Goal: Information Seeking & Learning: Find specific fact

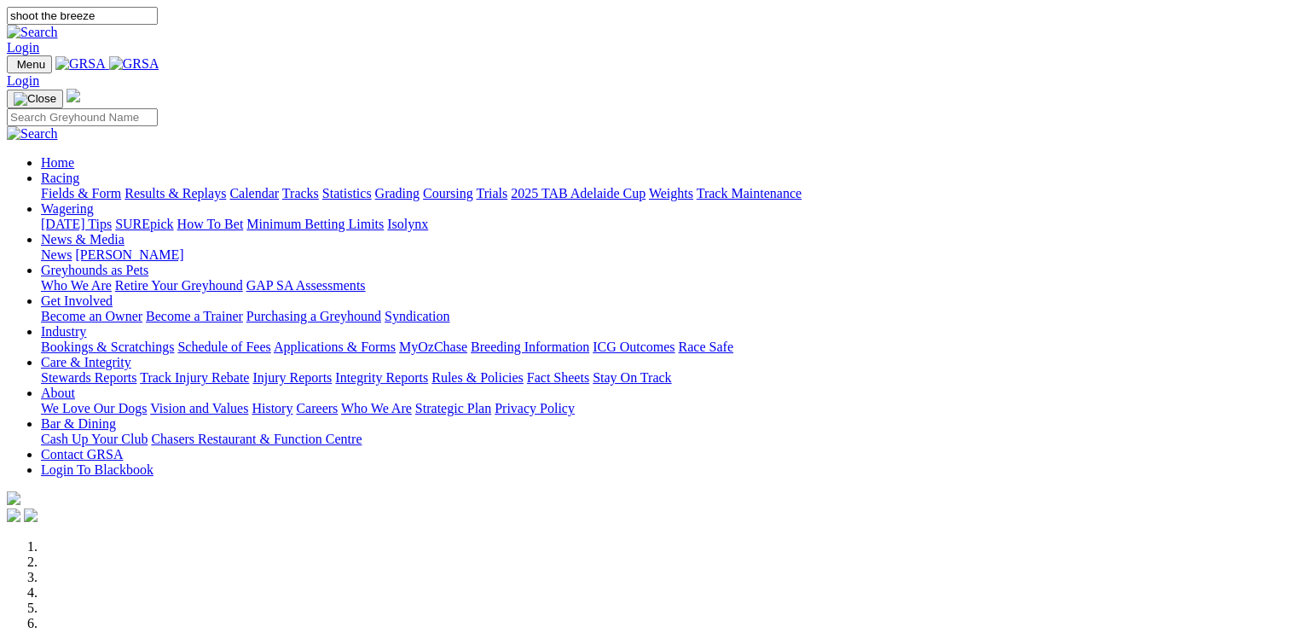
type input "shoot the breeze"
click at [58, 25] on img at bounding box center [32, 32] width 51 height 15
